Goal: Task Accomplishment & Management: Use online tool/utility

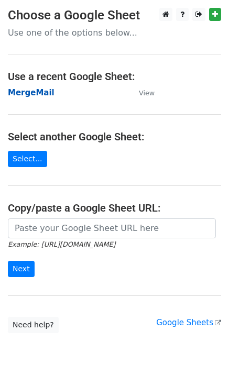
click at [44, 93] on strong "MergeMail" at bounding box center [31, 92] width 47 height 9
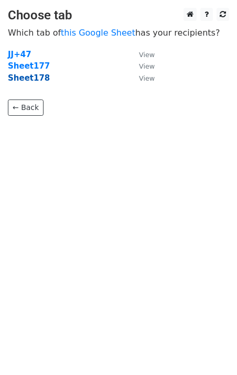
click at [30, 82] on strong "Sheet178" at bounding box center [29, 77] width 42 height 9
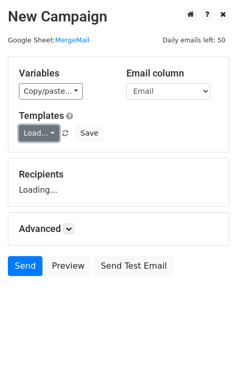
click at [40, 129] on link "Load..." at bounding box center [39, 133] width 40 height 16
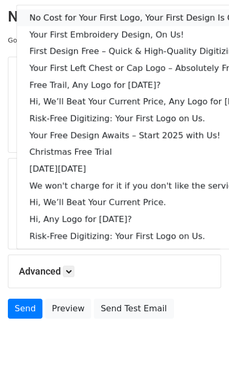
click at [90, 19] on link "No Cost for Your First Logo, Your First Design Is On Us!" at bounding box center [143, 17] width 253 height 17
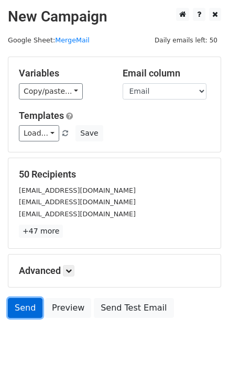
click at [25, 308] on link "Send" at bounding box center [25, 308] width 35 height 20
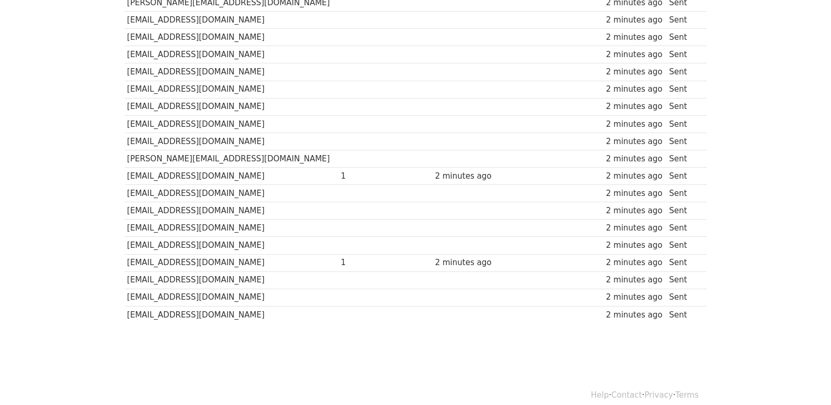
scroll to position [730, 0]
